Goal: Information Seeking & Learning: Learn about a topic

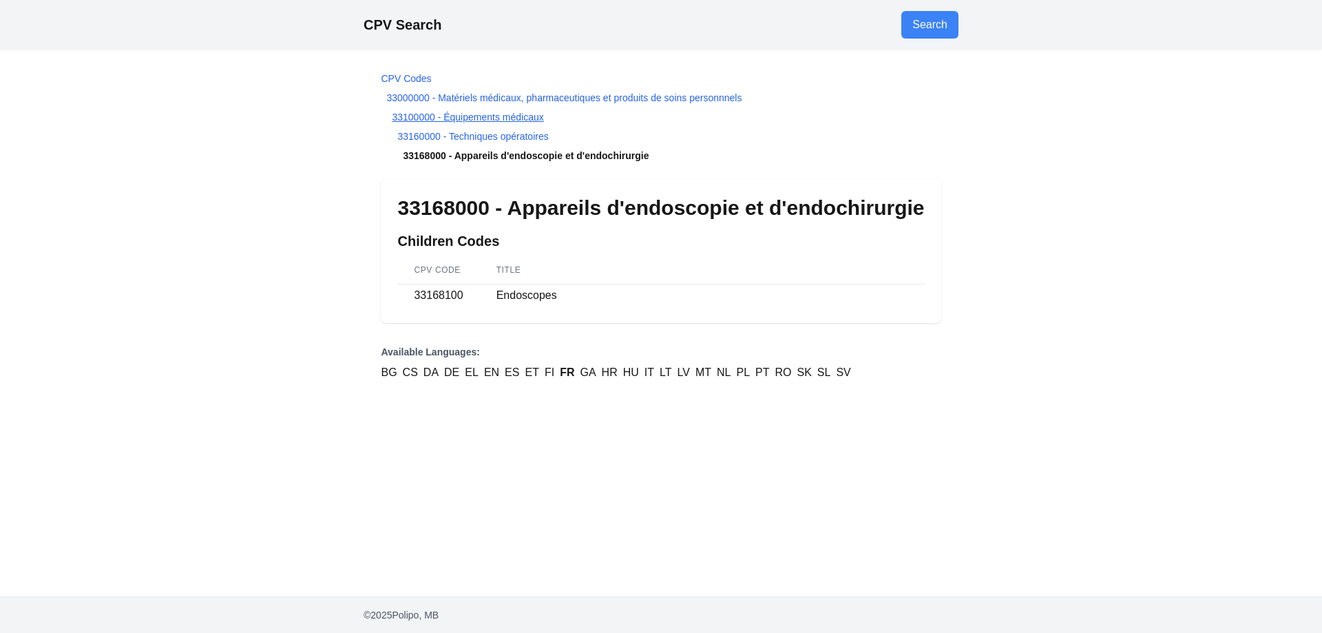
click at [416, 114] on link "33100000 - Équipements médicaux" at bounding box center [467, 117] width 151 height 11
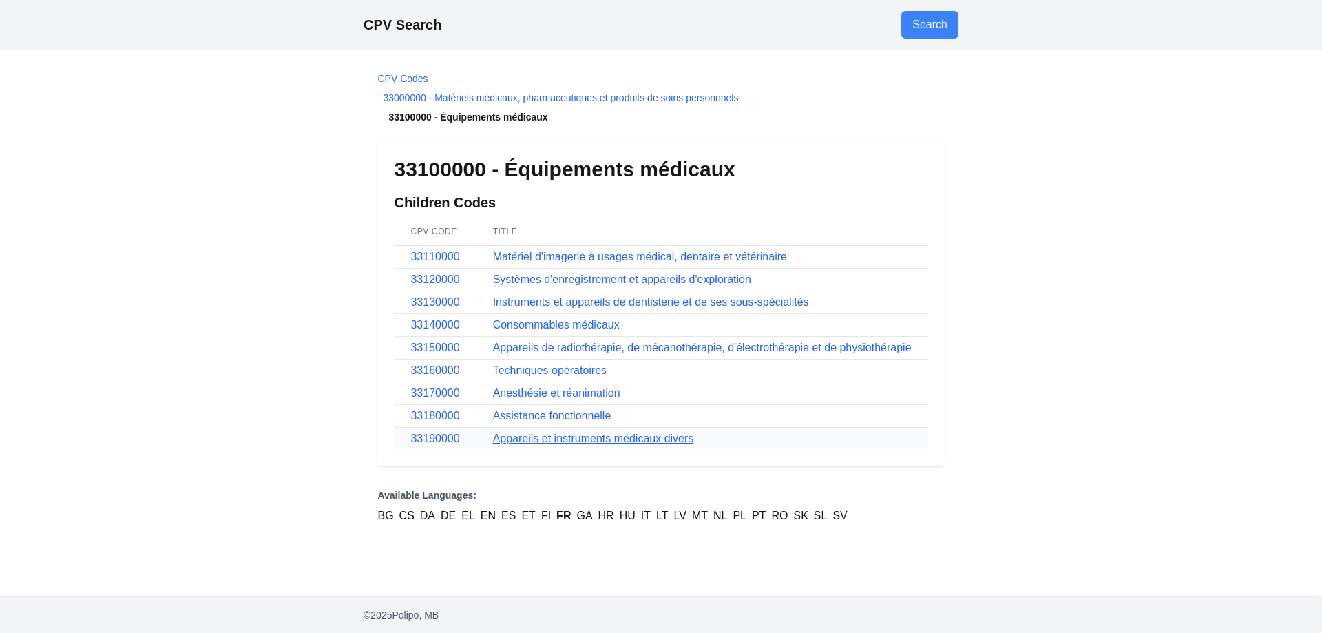
click at [505, 439] on link "Appareils et instruments médicaux divers" at bounding box center [593, 438] width 201 height 12
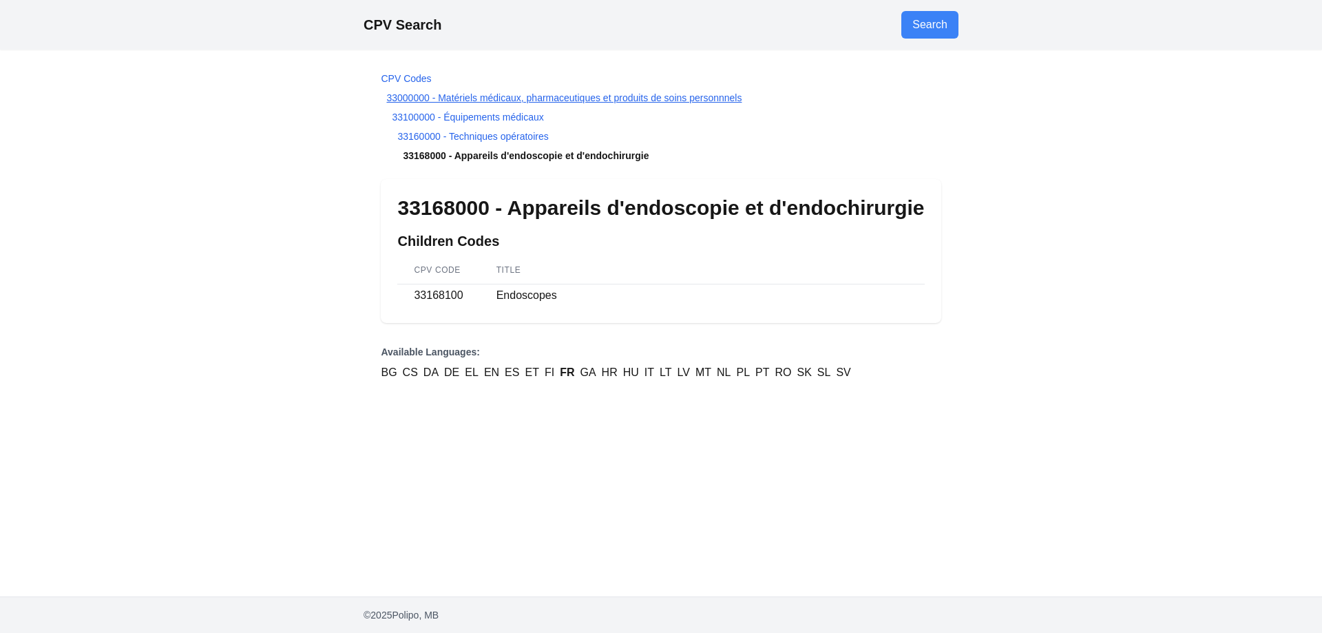
click at [508, 99] on link "33000000 - Matériels médicaux, pharmaceutiques et produits de soins personnnels" at bounding box center [563, 97] width 355 height 11
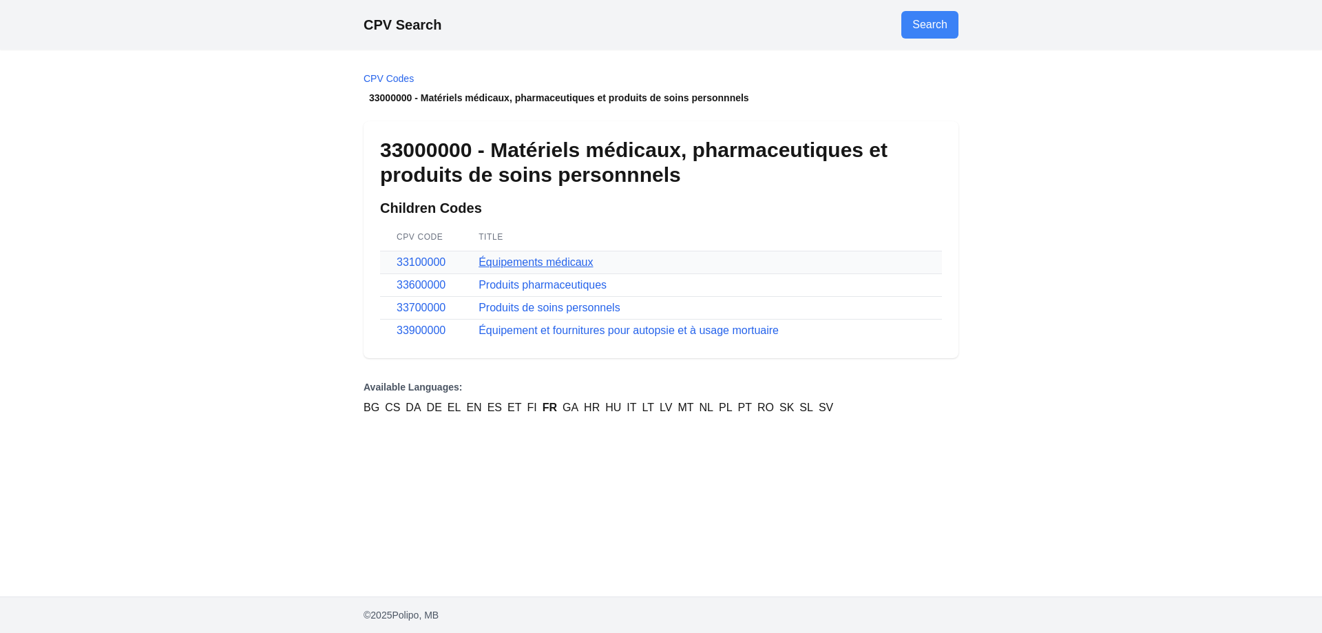
click at [549, 264] on link "Équipements médicaux" at bounding box center [535, 262] width 114 height 12
